Goal: Information Seeking & Learning: Learn about a topic

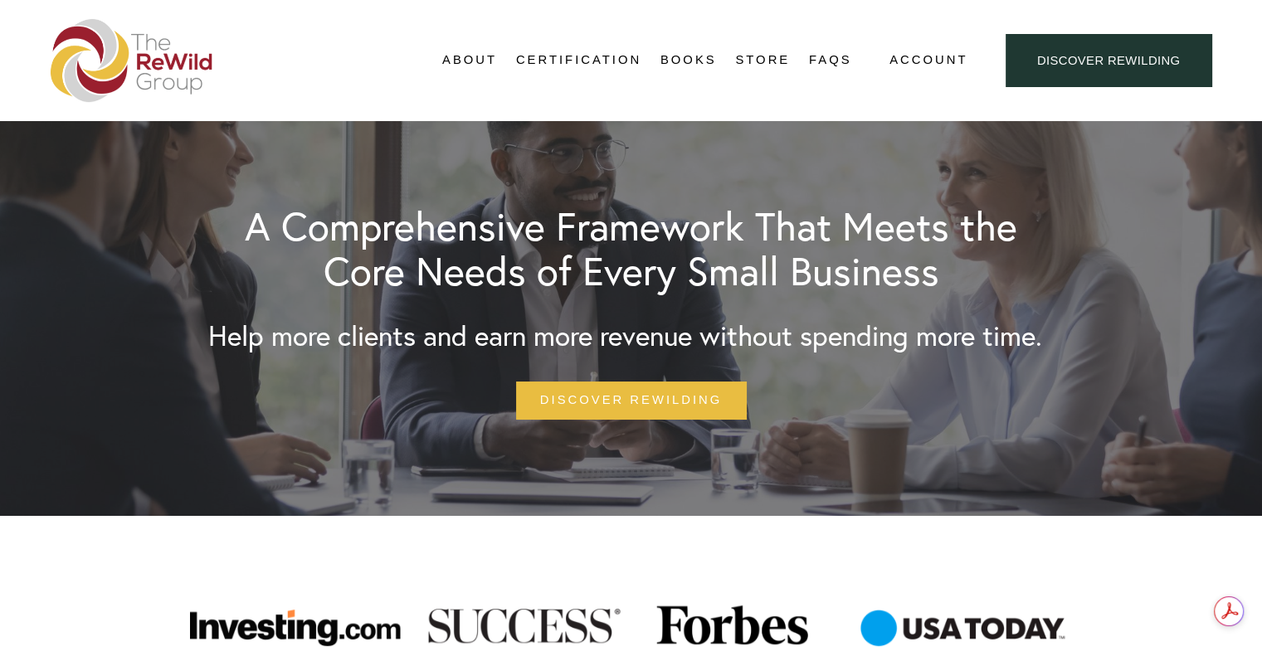
click at [0, 0] on link "About Us" at bounding box center [0, 0] width 0 height 0
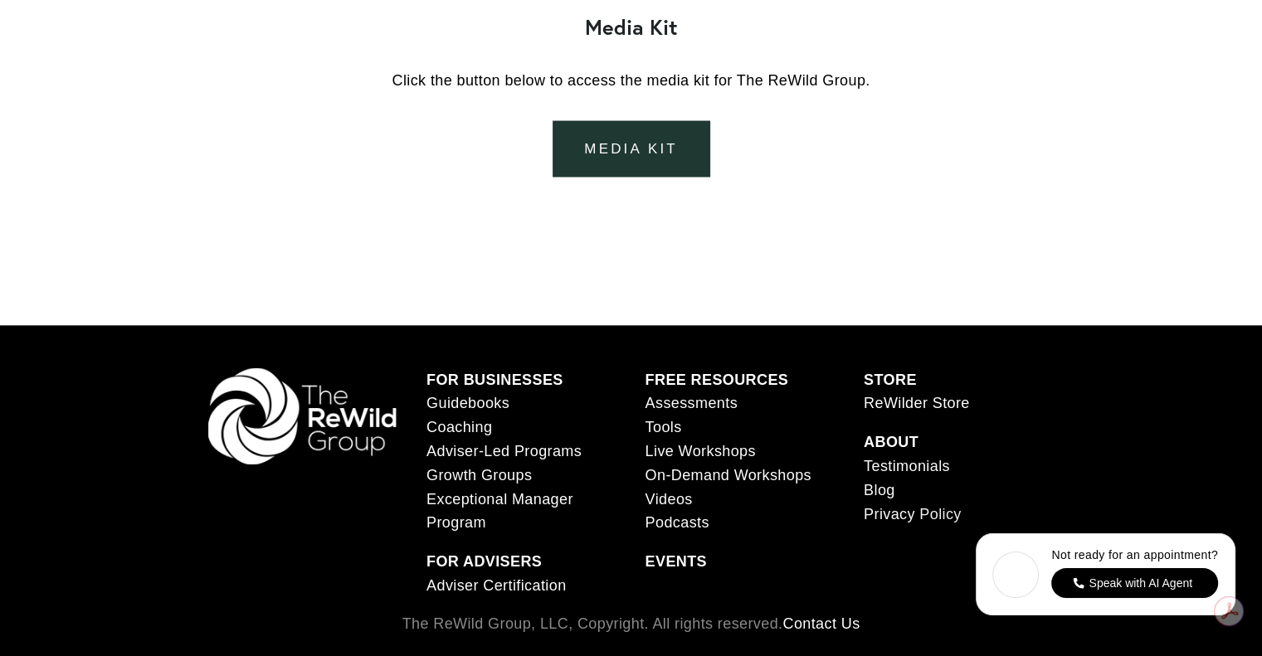
scroll to position [3477, 0]
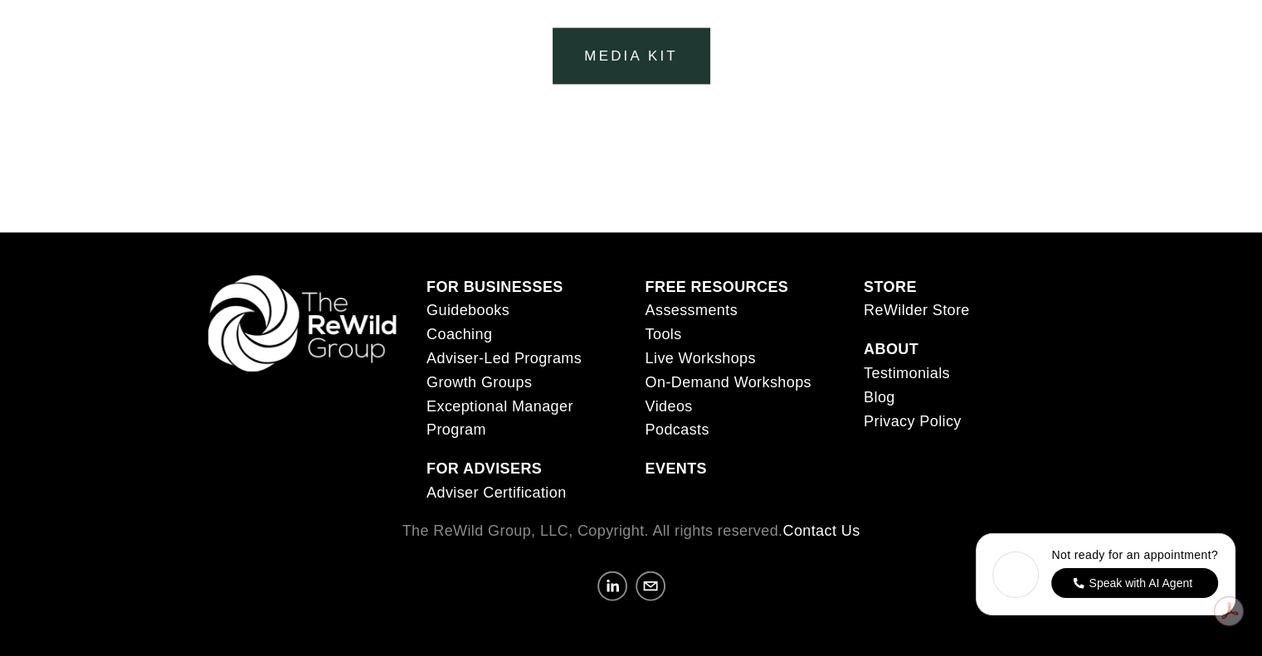
click at [450, 338] on link "Coaching" at bounding box center [459, 335] width 66 height 24
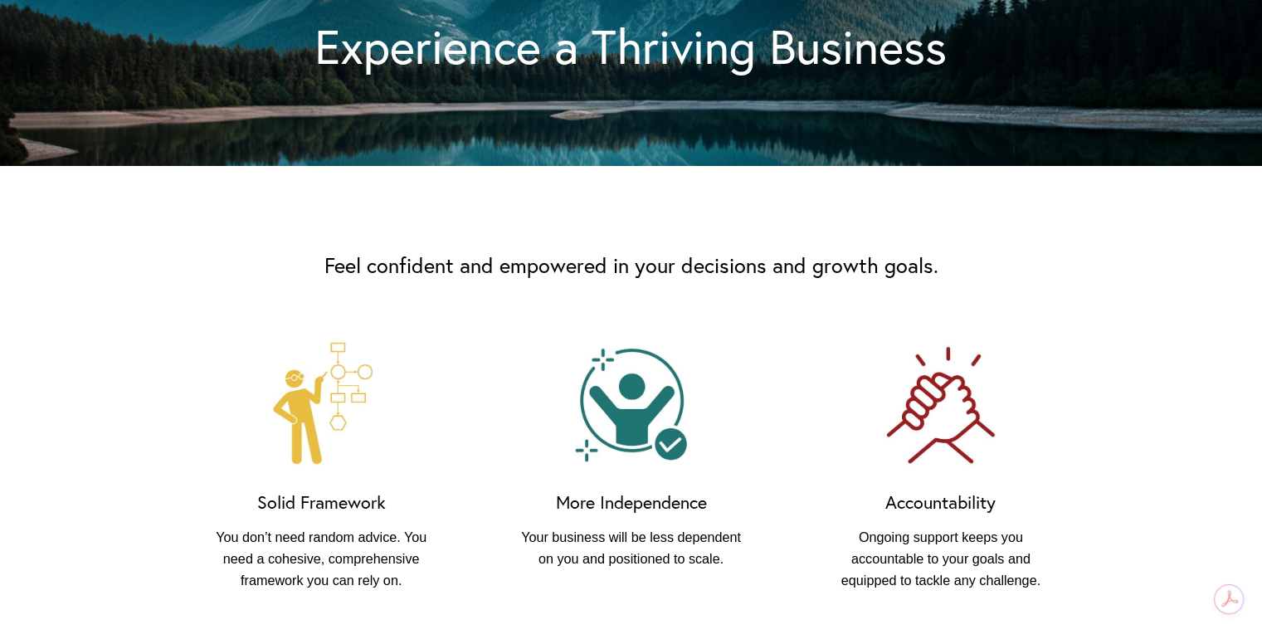
scroll to position [996, 0]
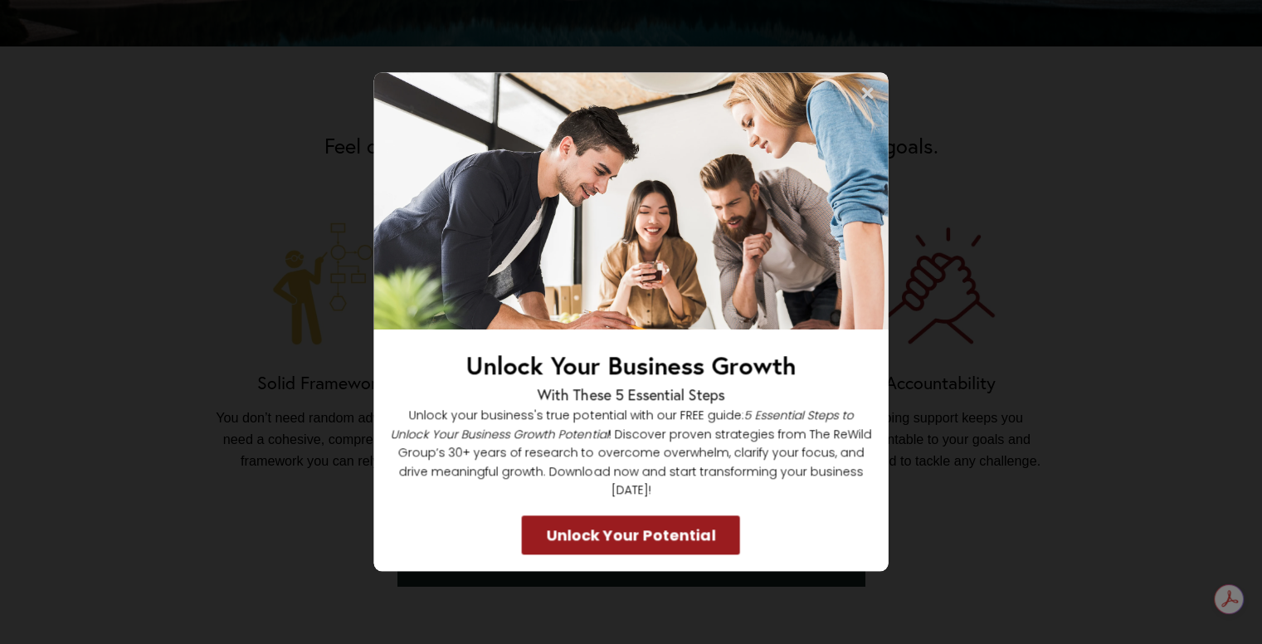
click at [860, 97] on icon at bounding box center [868, 93] width 17 height 17
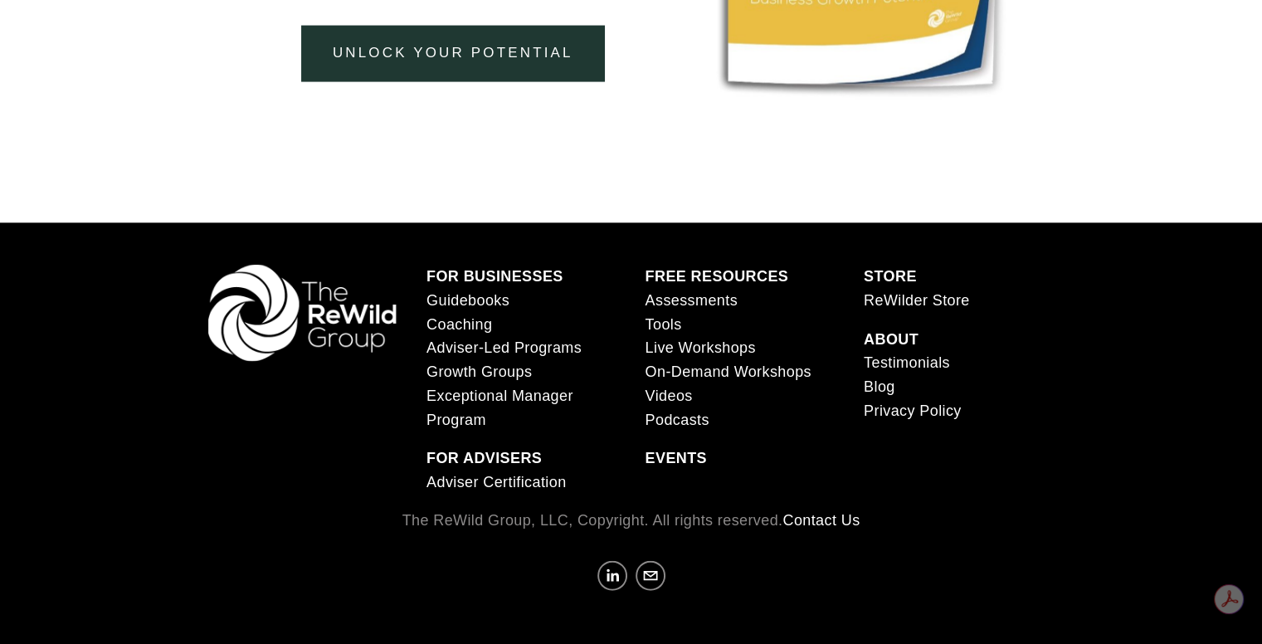
scroll to position [3647, 0]
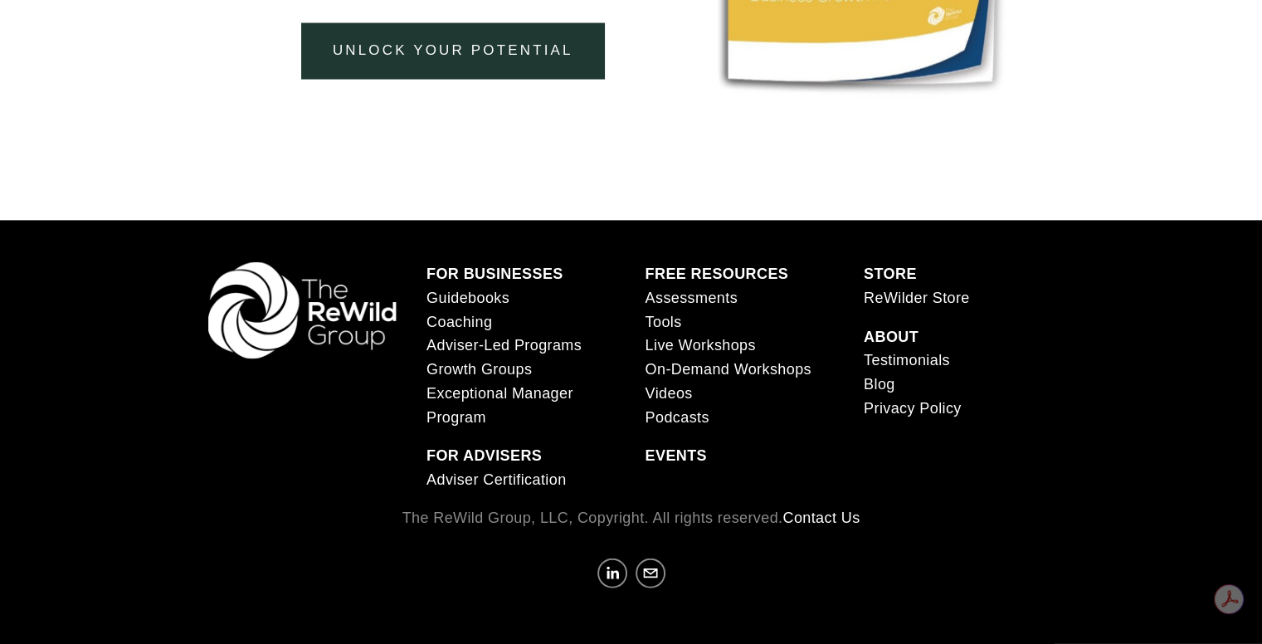
click at [485, 318] on link "Coaching" at bounding box center [459, 322] width 66 height 24
click at [529, 348] on link "Adviser-Led Programs" at bounding box center [503, 346] width 155 height 24
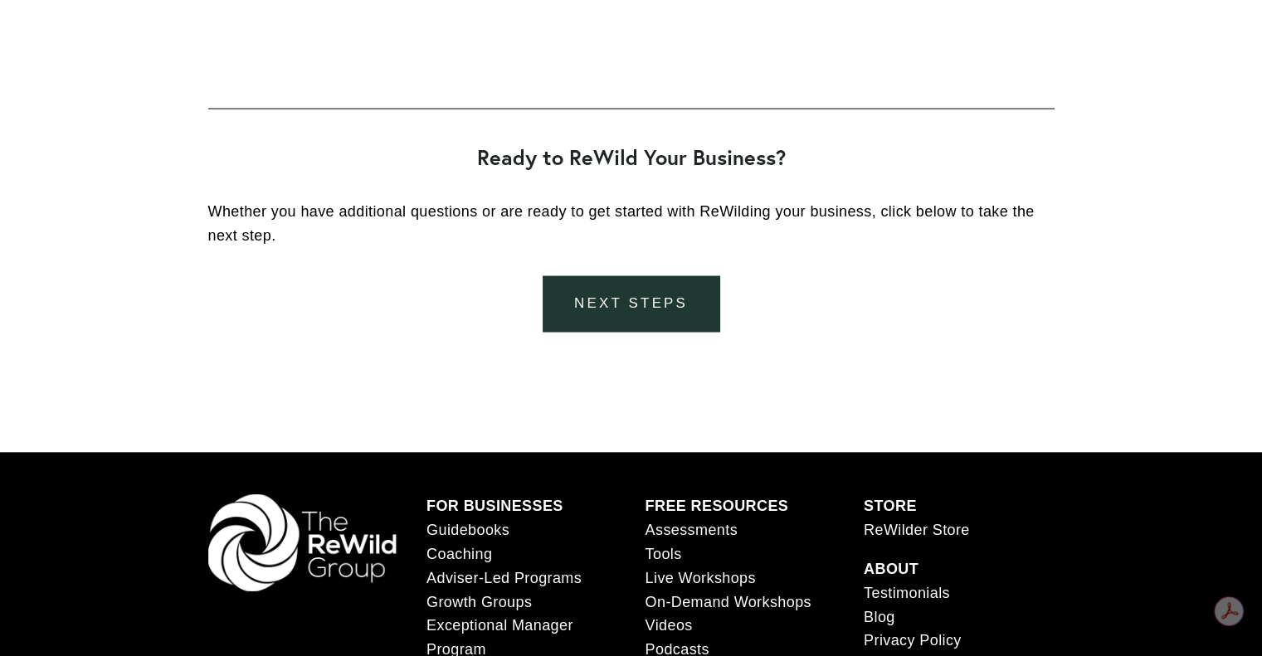
scroll to position [3236, 0]
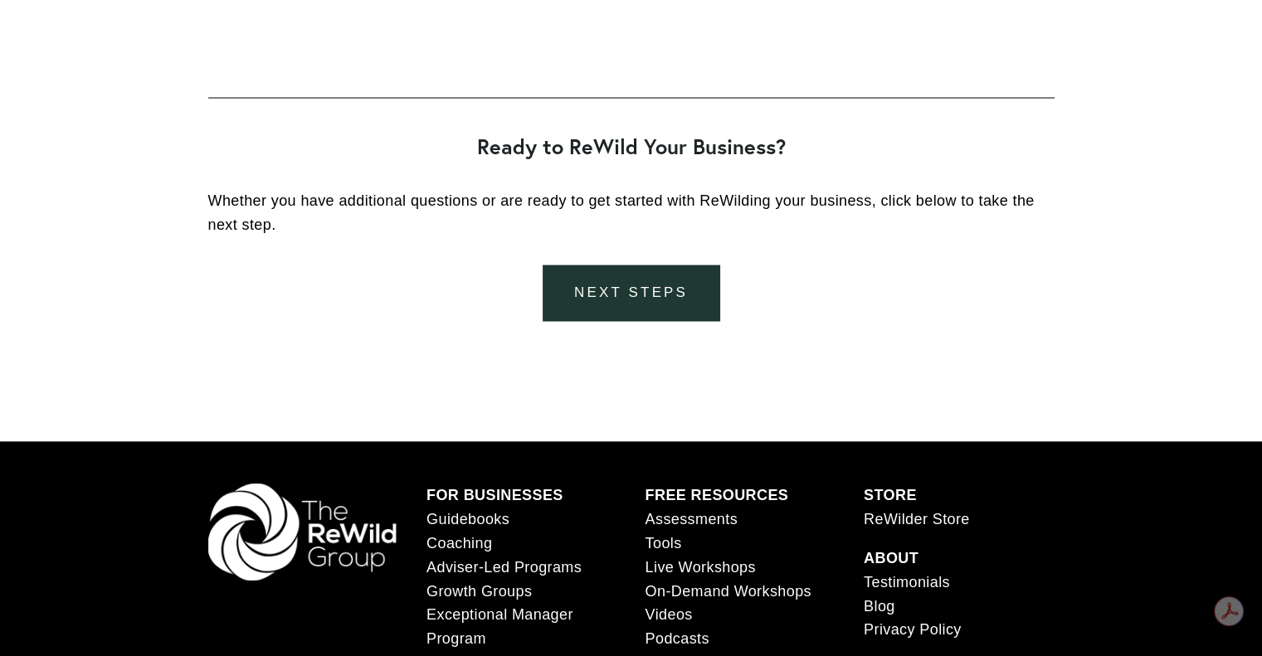
click at [608, 306] on link "next steps" at bounding box center [631, 294] width 177 height 56
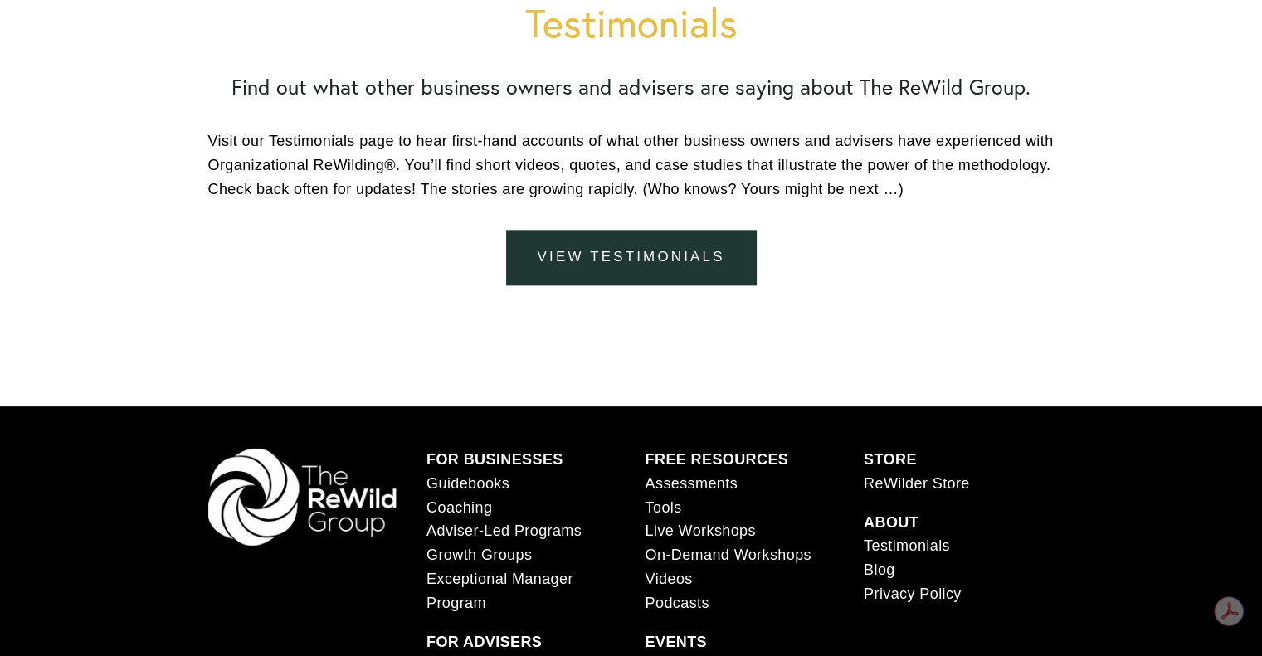
scroll to position [2157, 0]
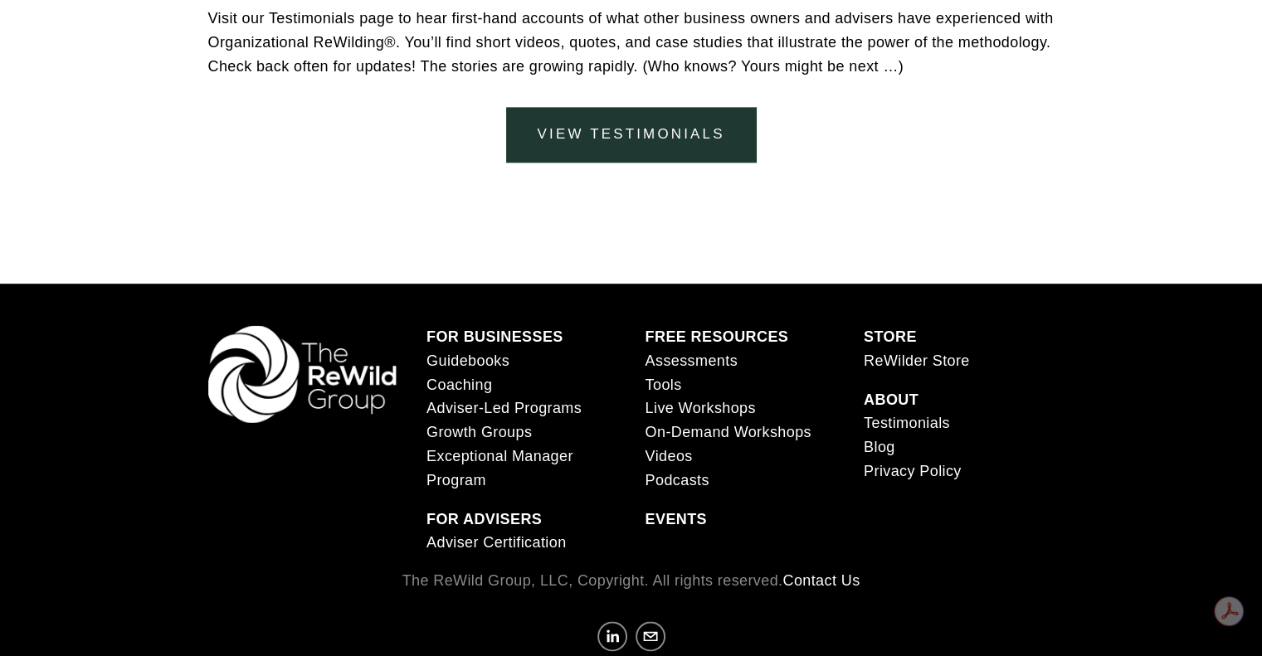
click at [598, 139] on link "view testimonials" at bounding box center [631, 135] width 251 height 56
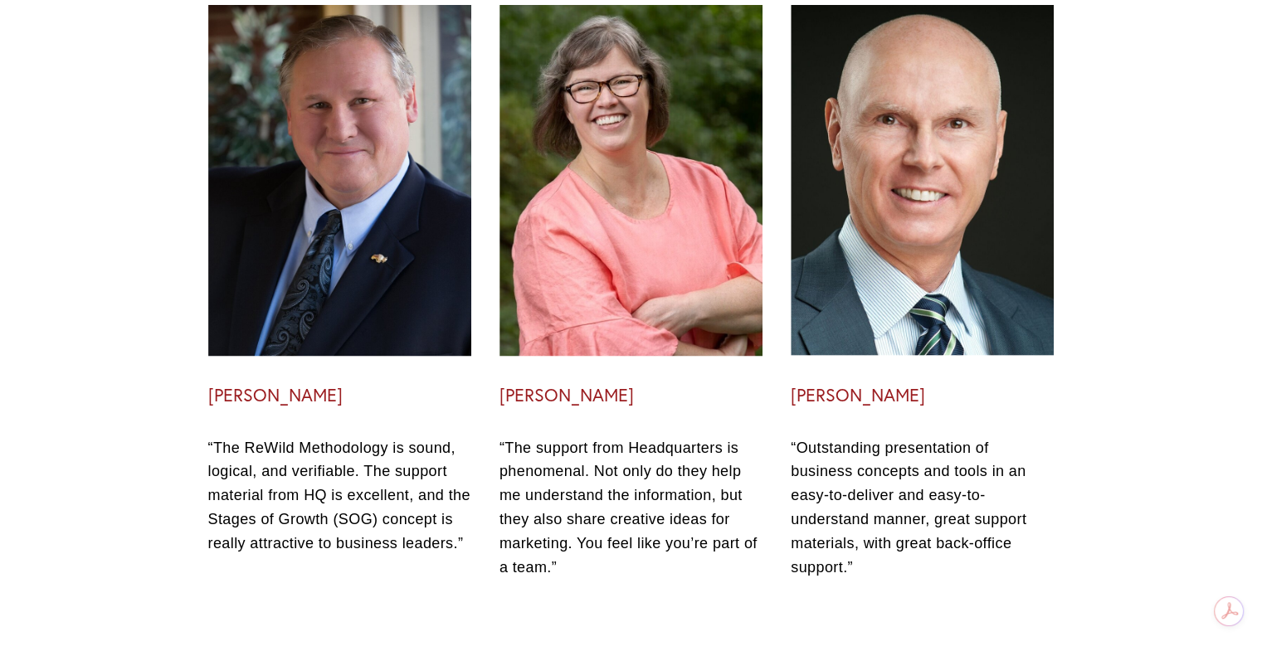
scroll to position [4480, 0]
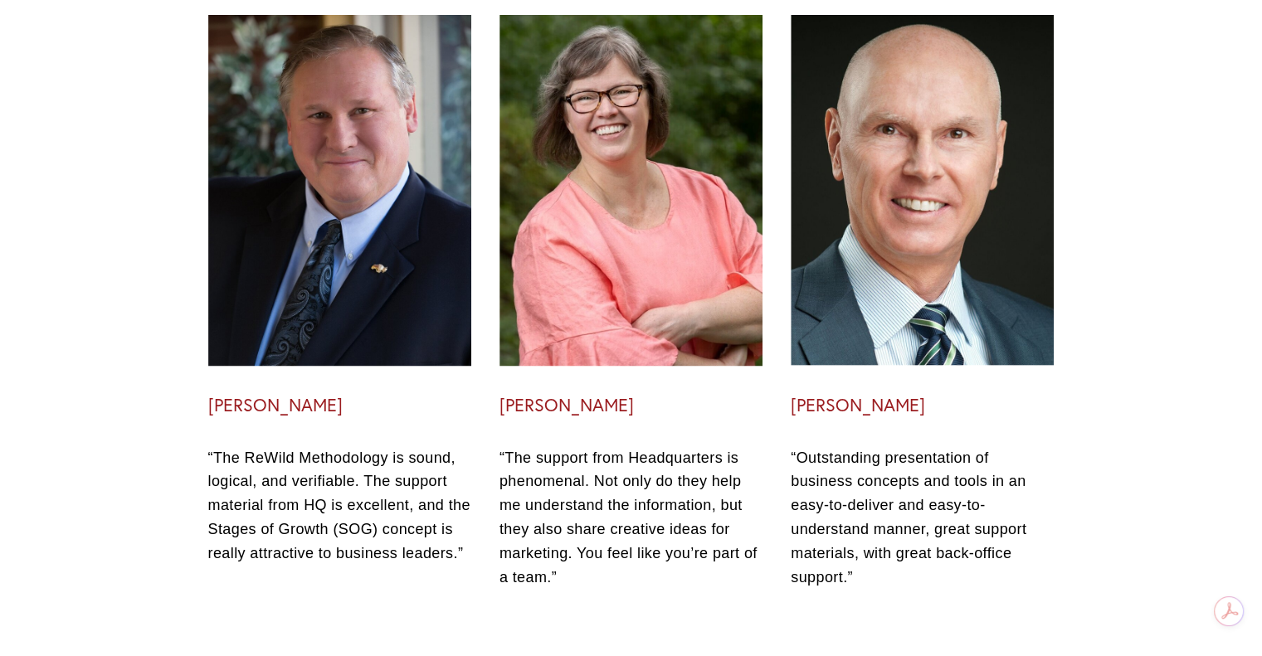
click at [276, 395] on h3 "Lee Mulberry" at bounding box center [339, 406] width 263 height 22
click at [279, 395] on h3 "Lee Mulberry" at bounding box center [339, 406] width 263 height 22
click at [353, 261] on div at bounding box center [339, 190] width 263 height 351
click at [314, 458] on p "“The ReWild Methodology is sound, logical, and verifiable. The support material…" at bounding box center [339, 505] width 263 height 119
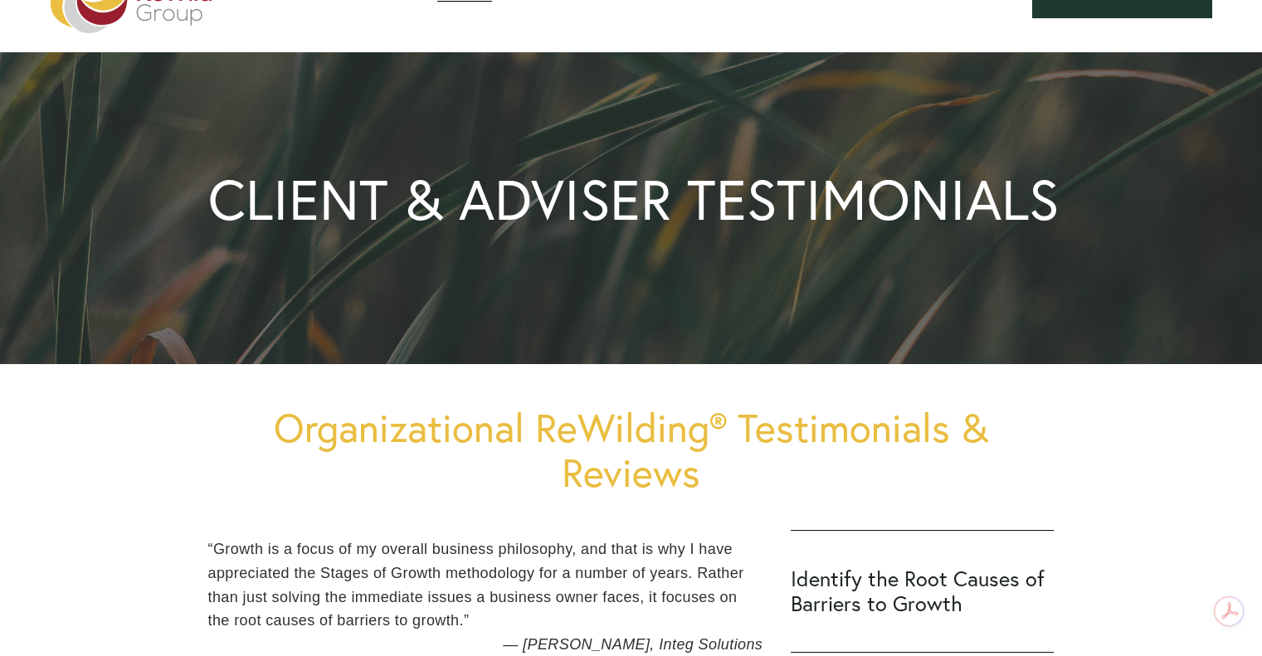
scroll to position [0, 0]
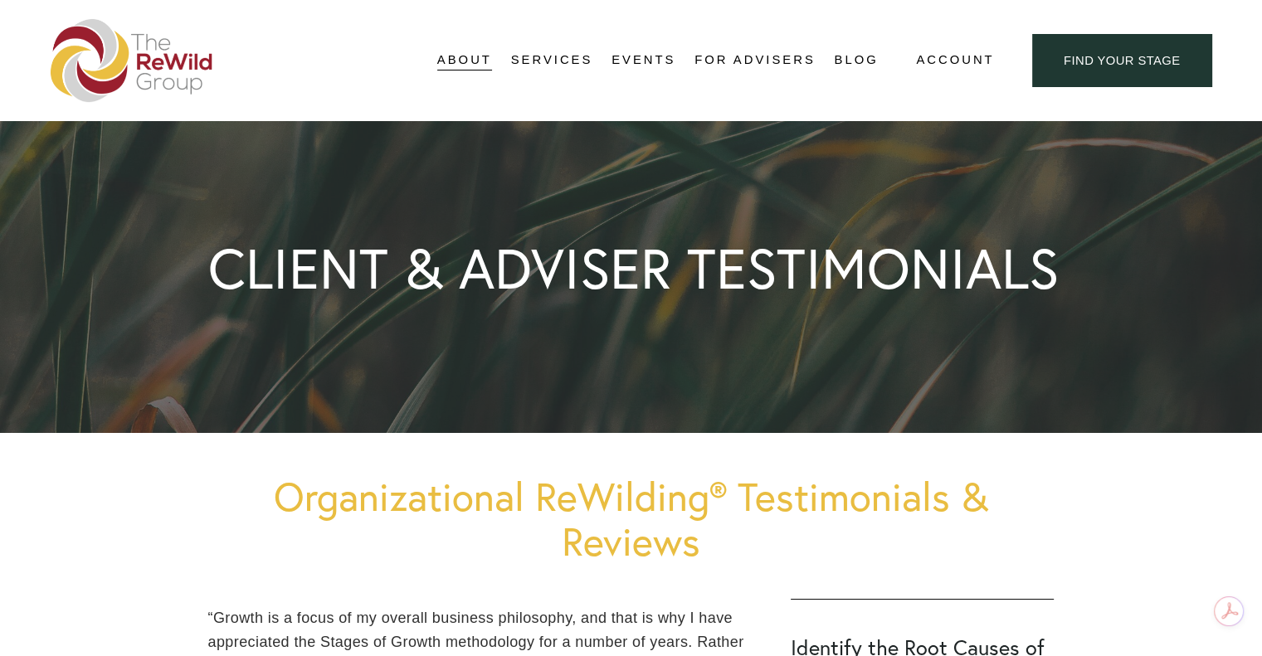
click at [0, 0] on span "Business Coaching" at bounding box center [0, 0] width 0 height 0
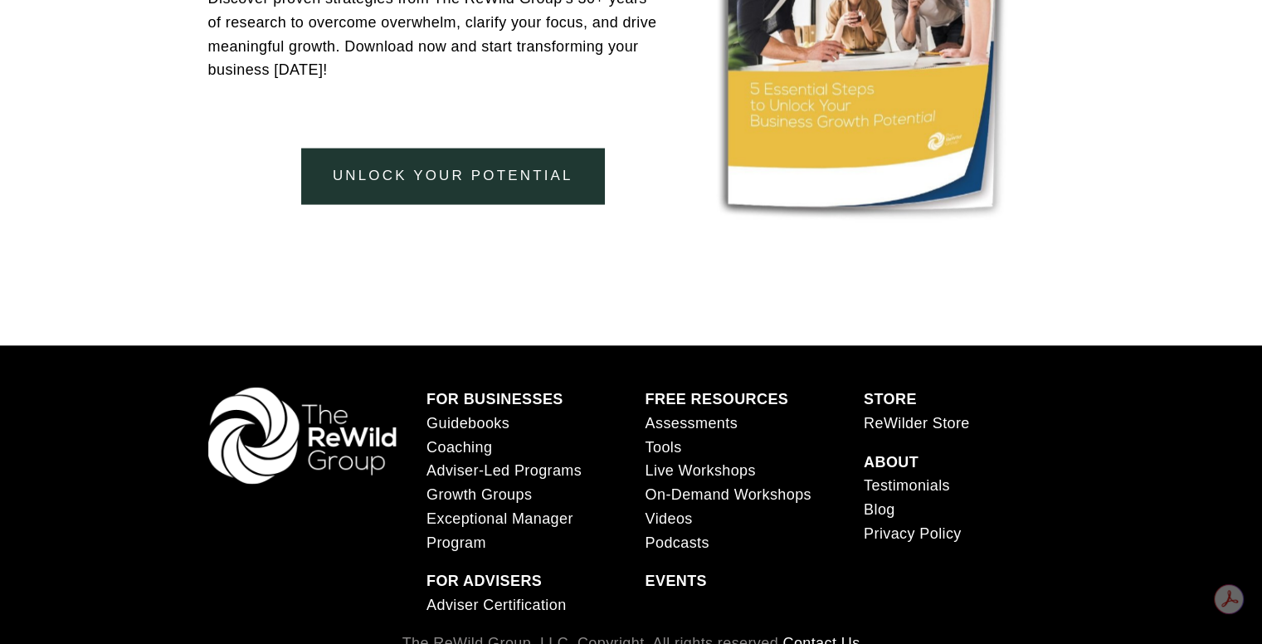
scroll to position [3647, 0]
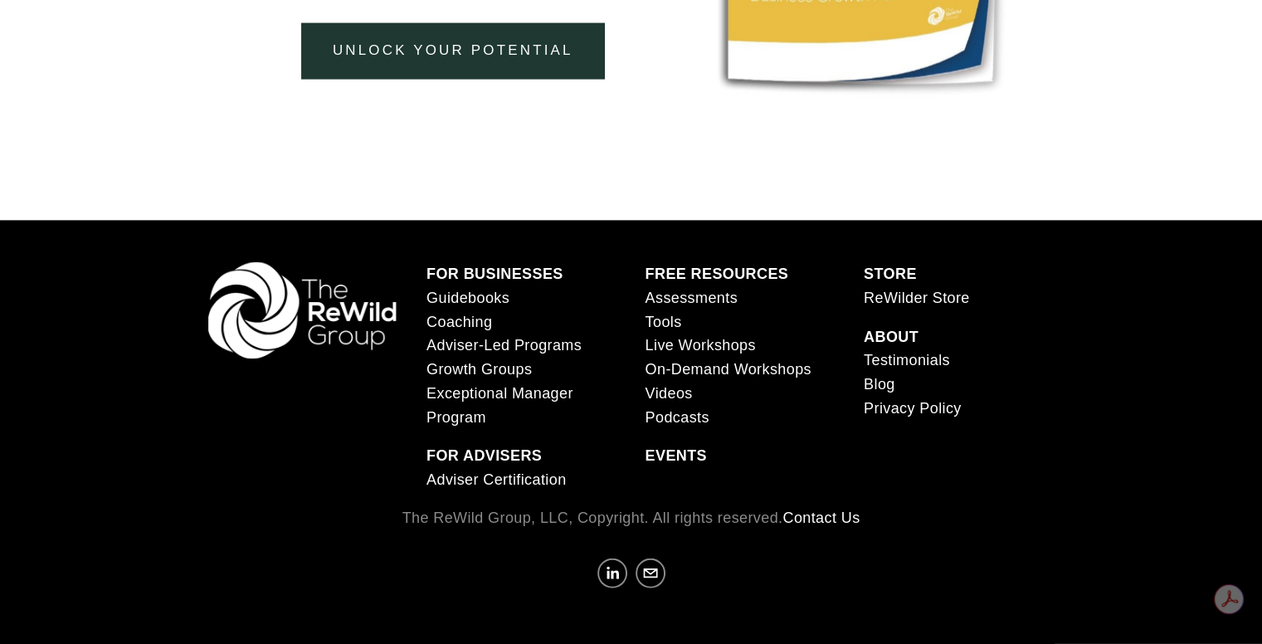
click at [488, 321] on link "Coaching" at bounding box center [459, 322] width 66 height 24
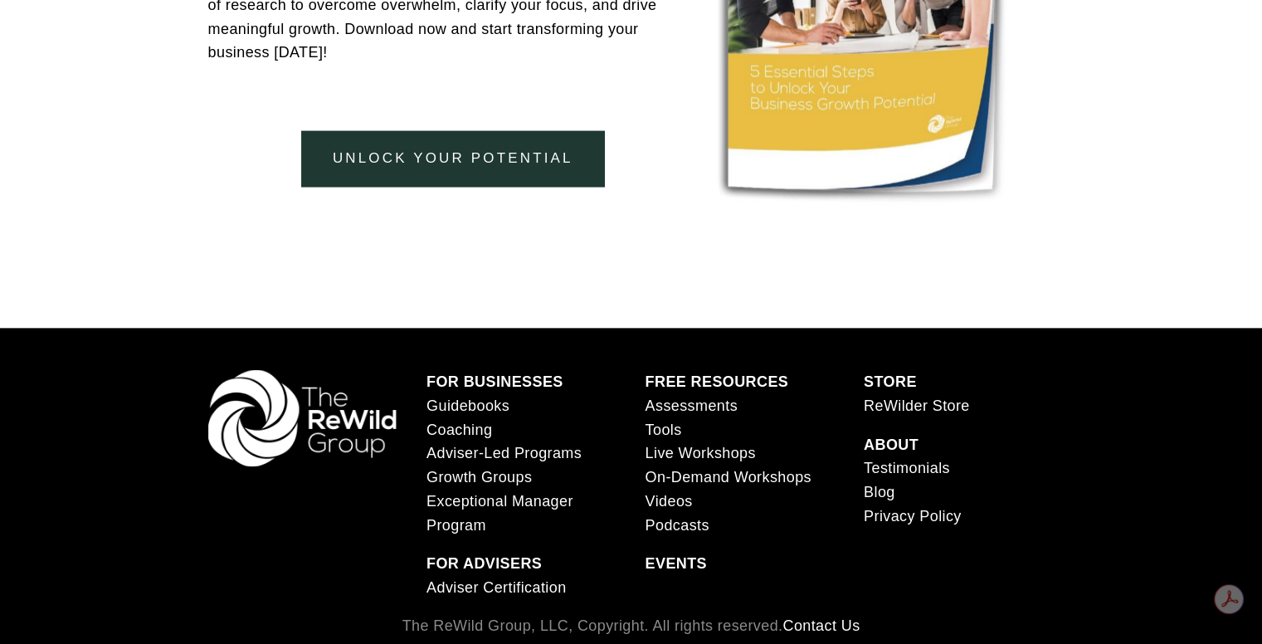
scroll to position [3647, 0]
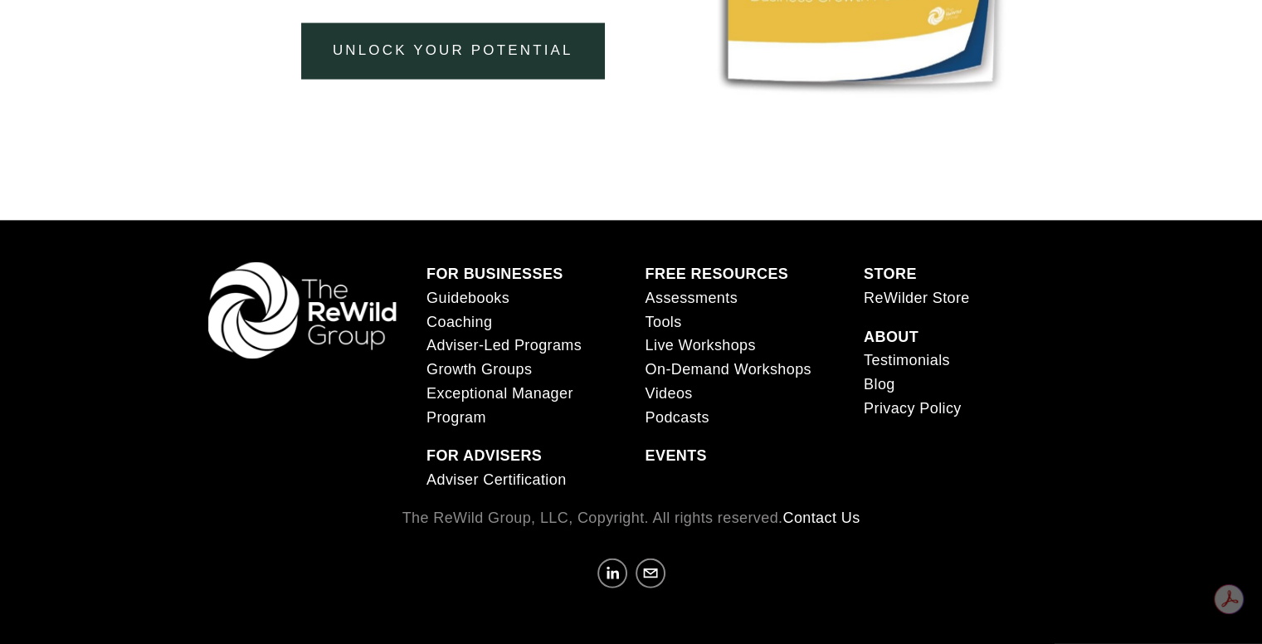
click at [461, 418] on span "Exceptional Manager Program" at bounding box center [499, 405] width 147 height 41
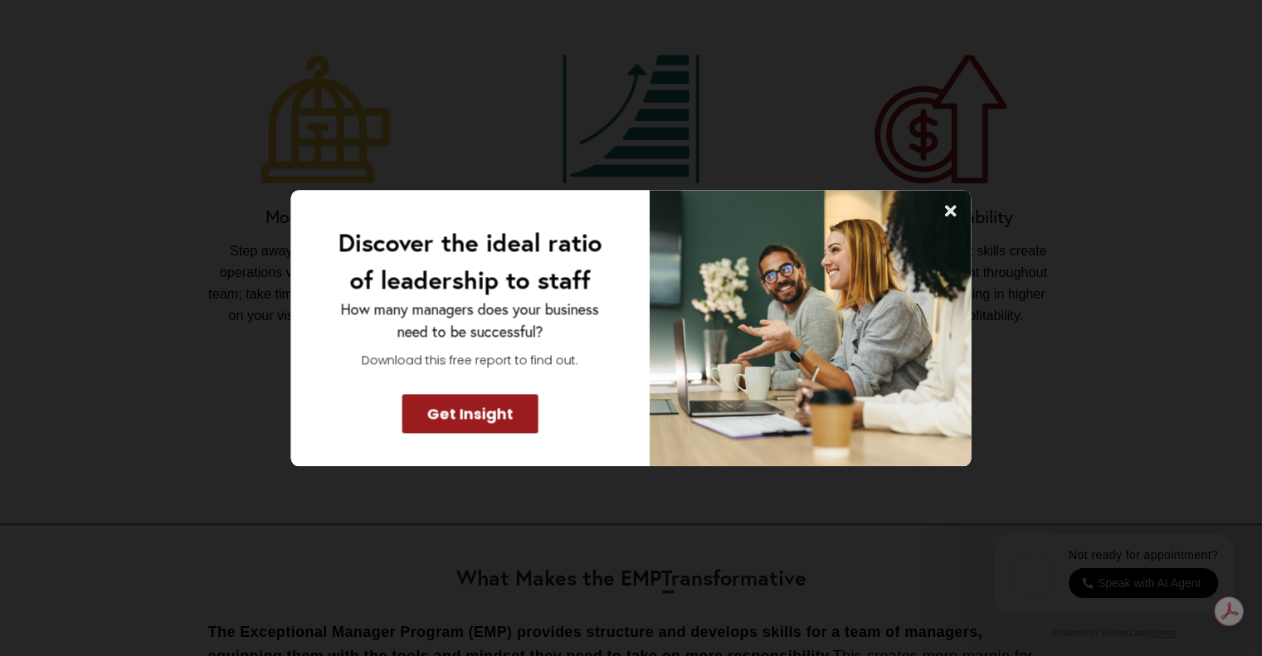
scroll to position [1245, 0]
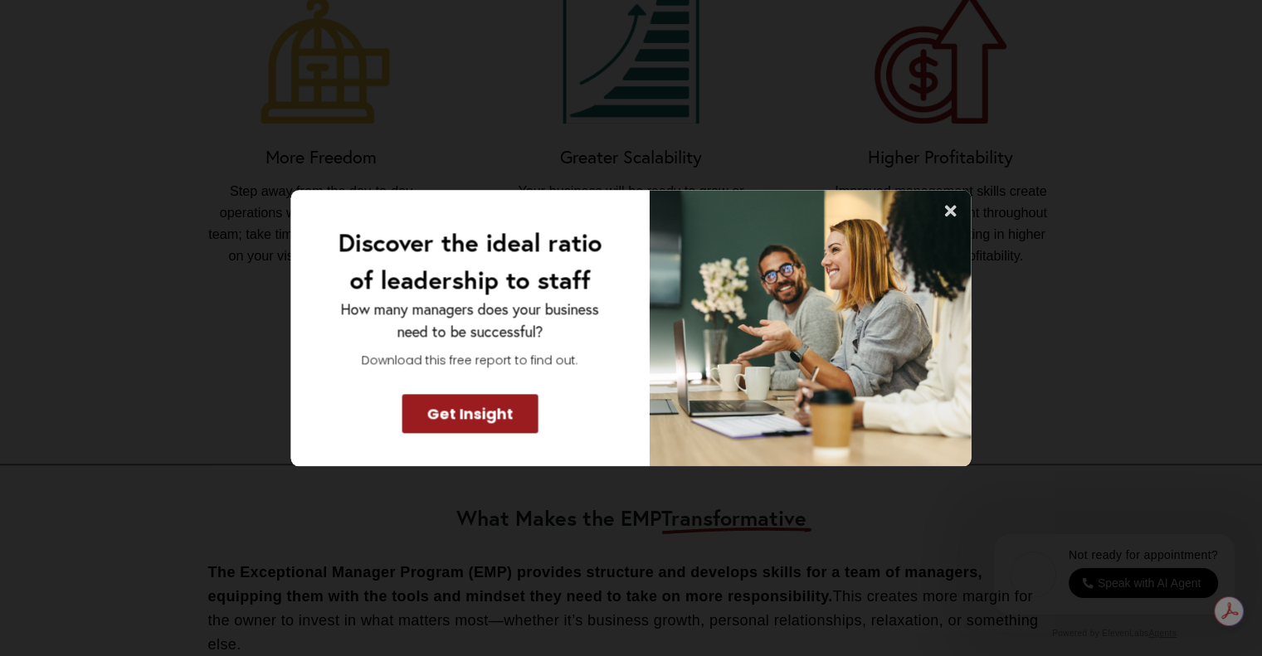
click at [949, 213] on icon at bounding box center [951, 211] width 12 height 12
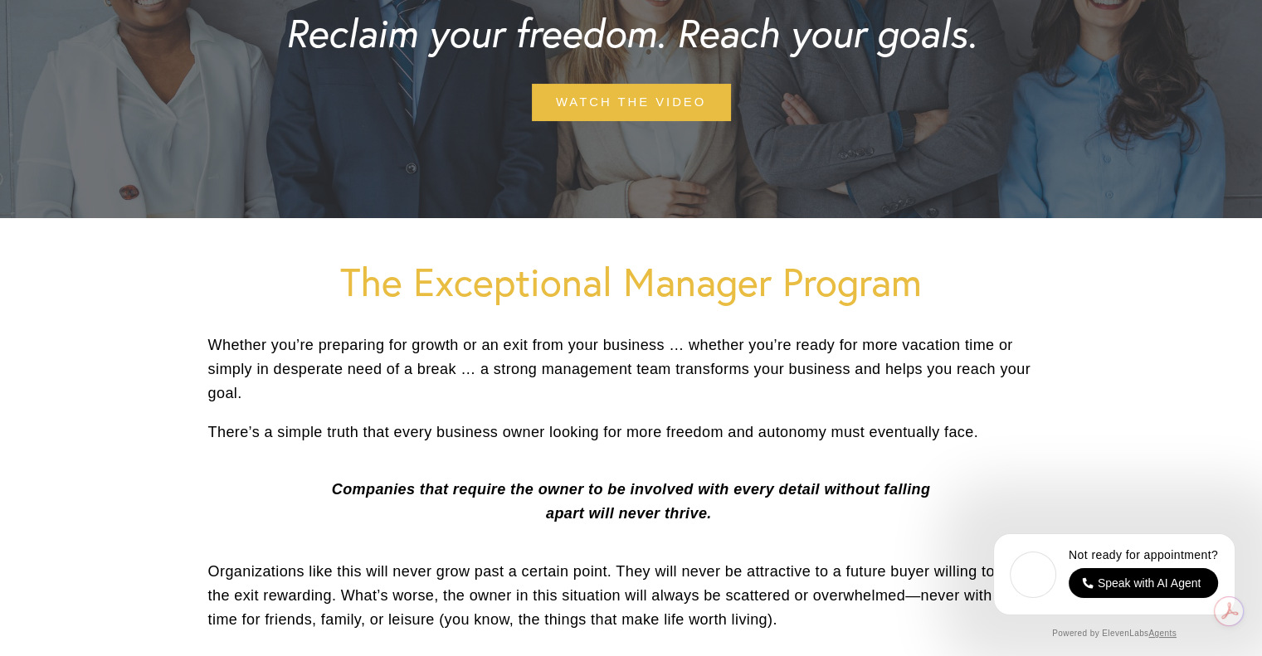
scroll to position [0, 0]
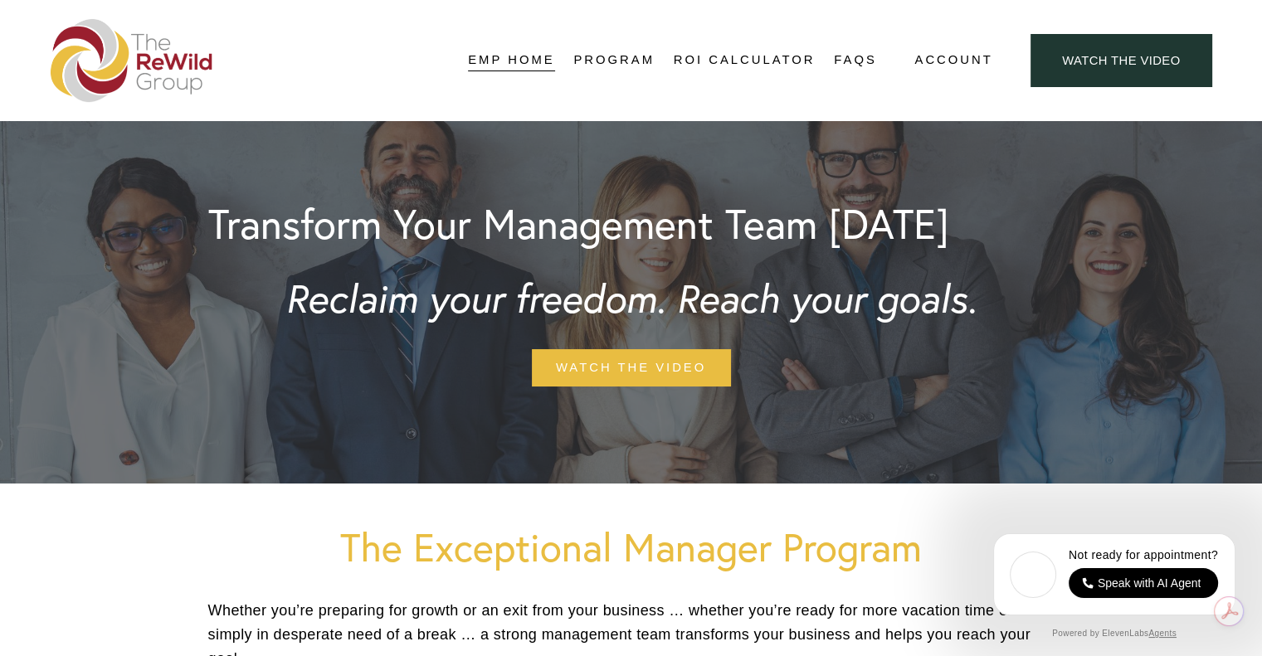
click at [159, 64] on img at bounding box center [132, 60] width 163 height 83
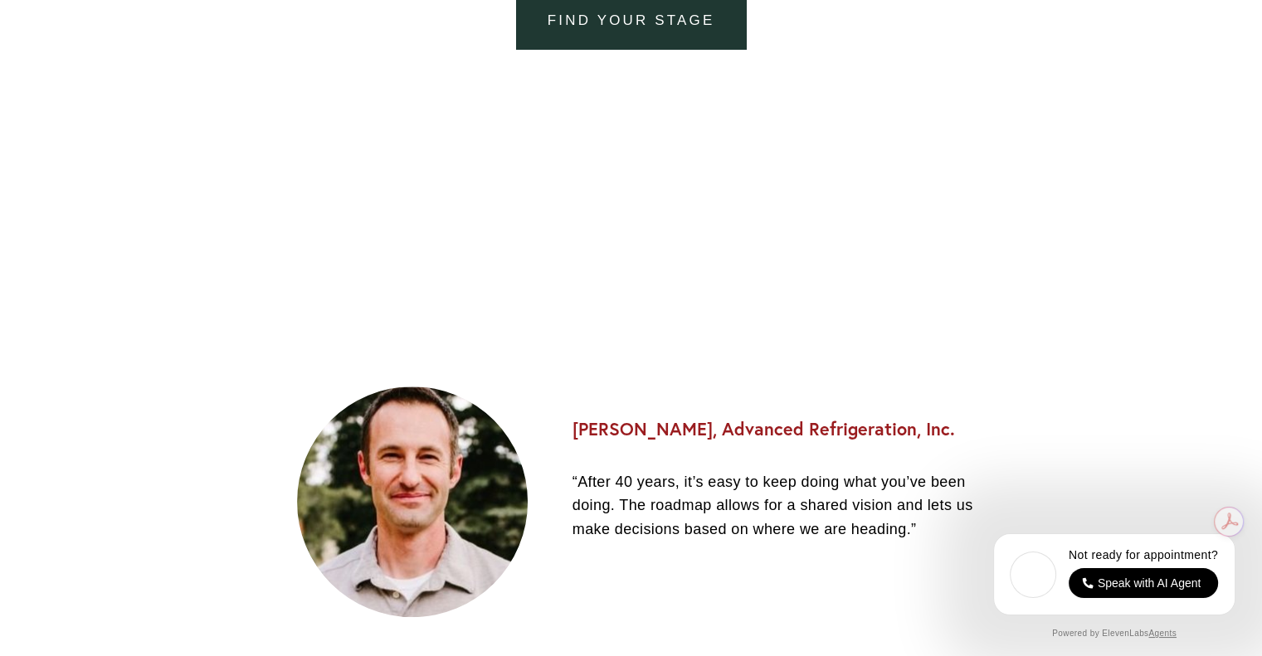
scroll to position [1825, 0]
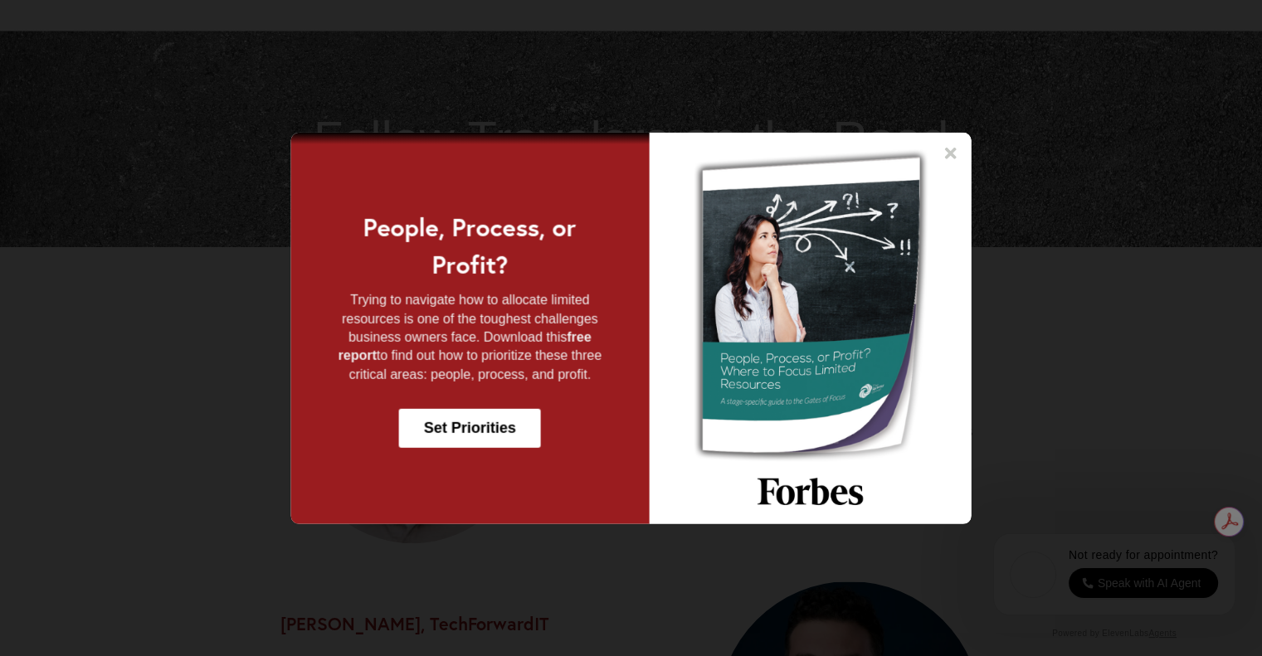
click at [950, 155] on icon at bounding box center [951, 152] width 17 height 17
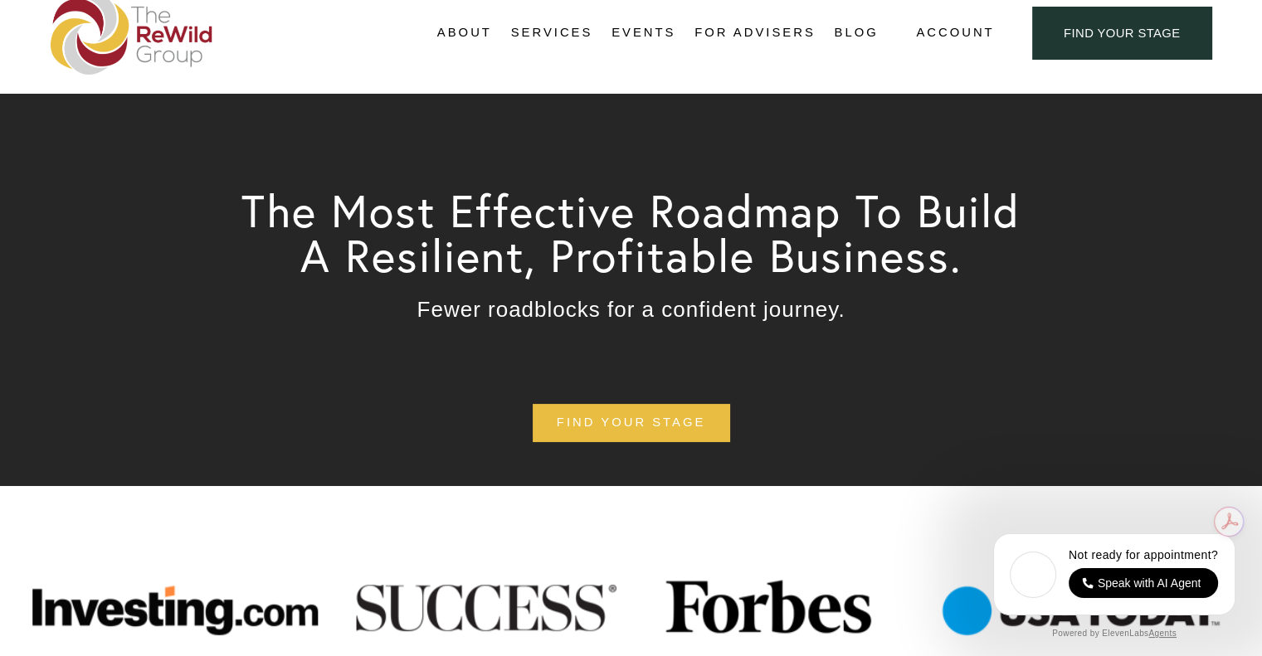
scroll to position [0, 0]
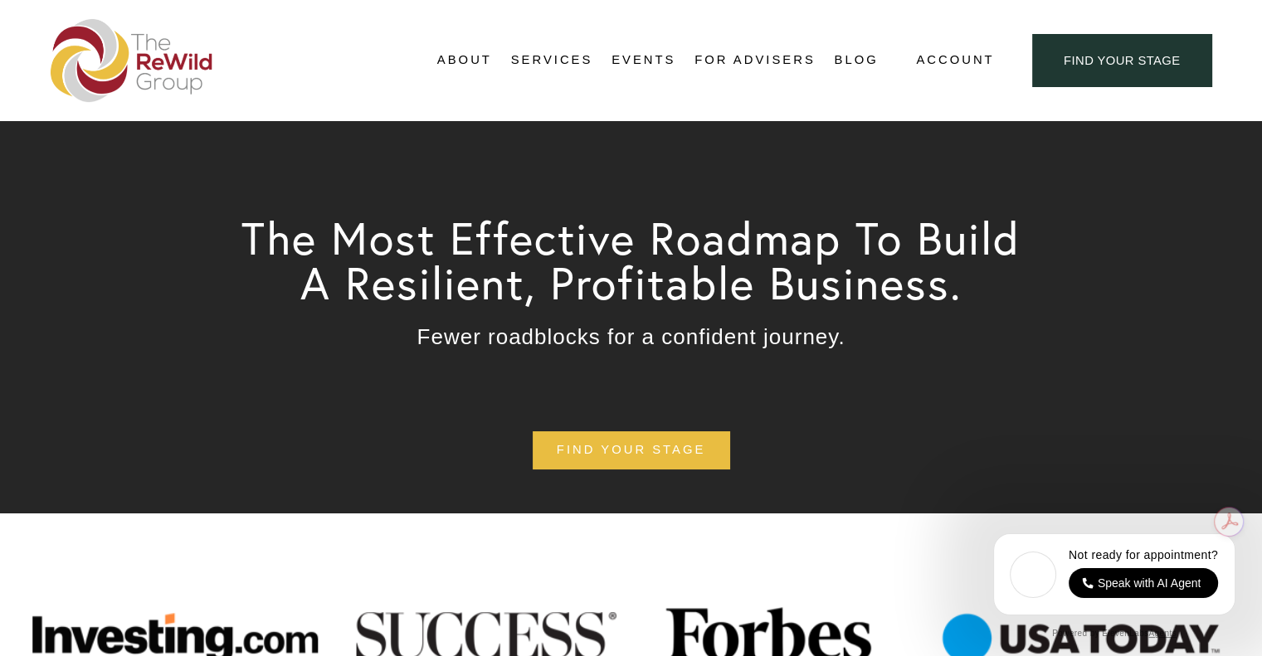
click at [769, 65] on link "For Advisers" at bounding box center [754, 60] width 120 height 25
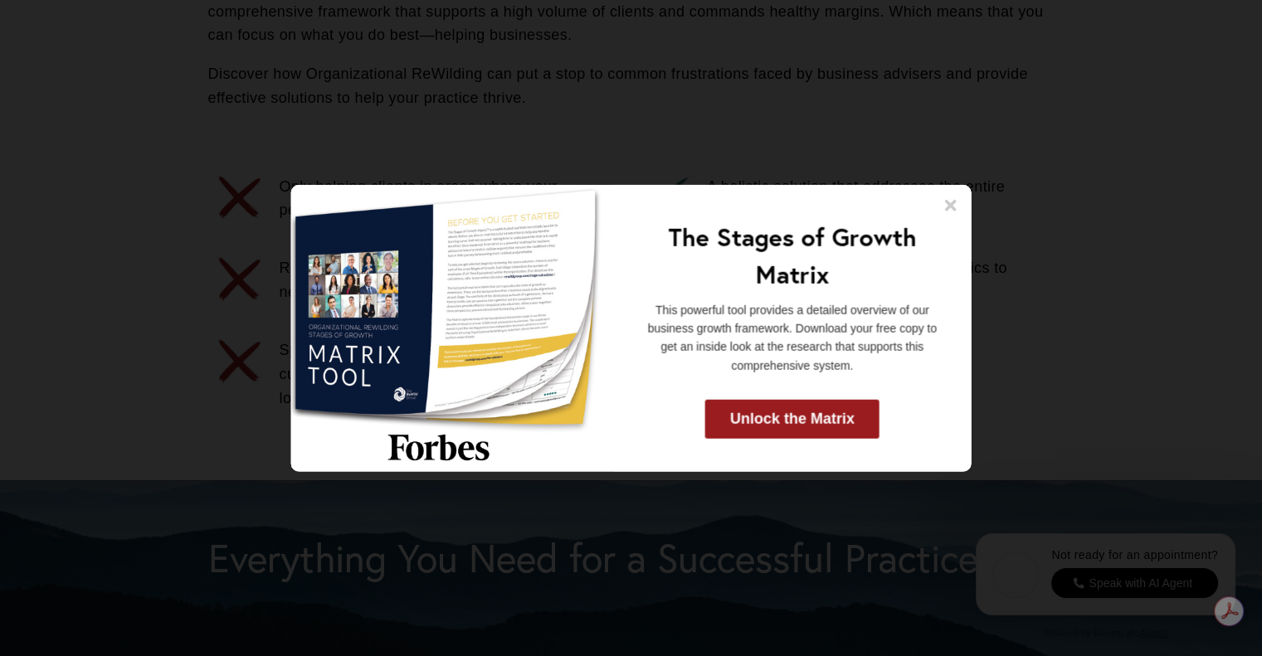
scroll to position [913, 0]
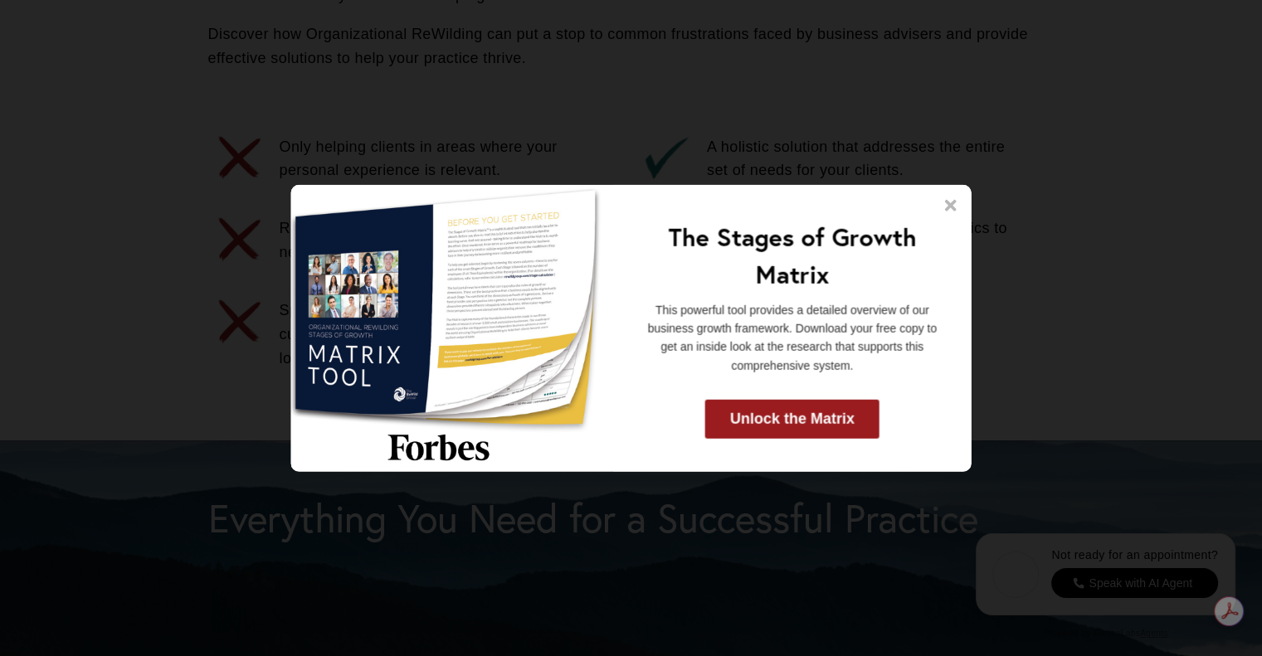
click at [952, 202] on icon at bounding box center [951, 205] width 12 height 12
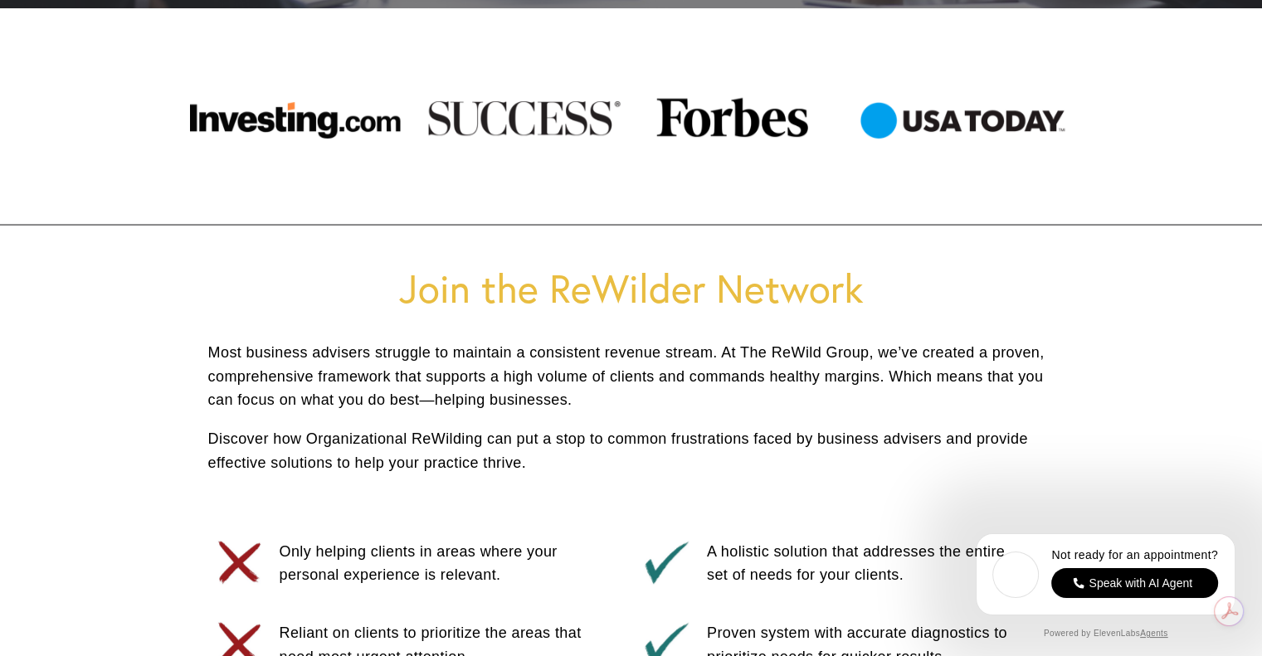
scroll to position [0, 0]
